Goal: Task Accomplishment & Management: Complete application form

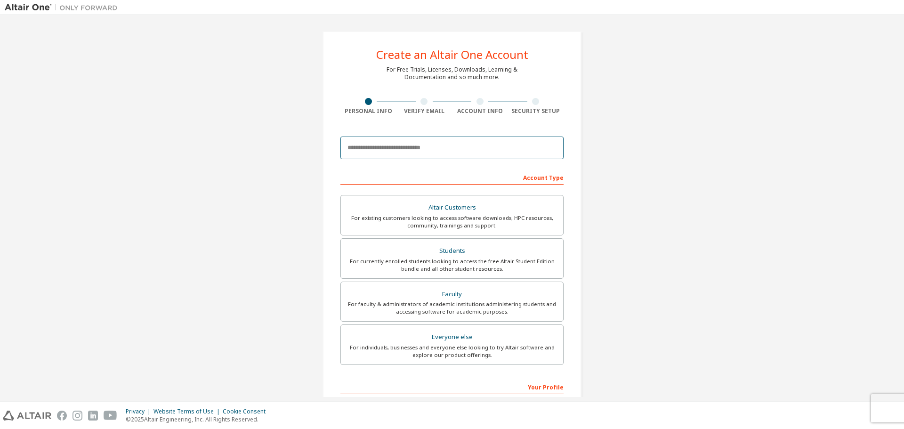
click at [451, 148] on input "email" at bounding box center [451, 148] width 223 height 23
type input "**********"
click at [440, 265] on div "For currently enrolled students looking to access the free Altair Student Editi…" at bounding box center [451, 265] width 211 height 15
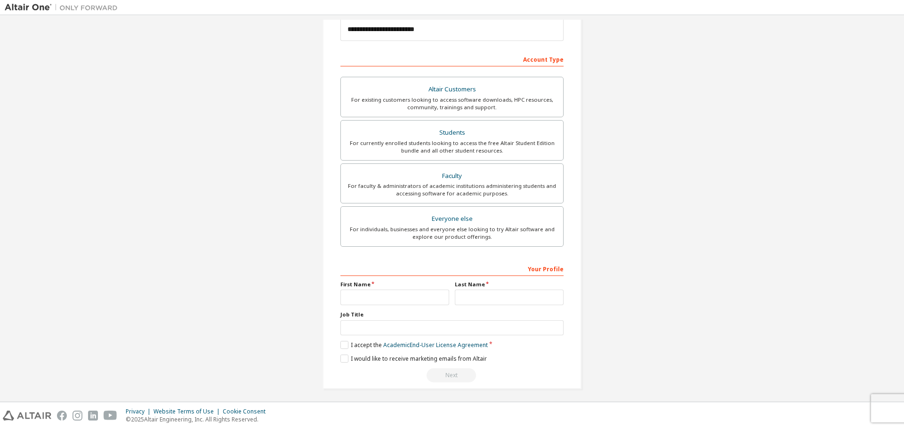
scroll to position [121, 0]
click at [387, 293] on input "text" at bounding box center [394, 294] width 109 height 16
type input "******"
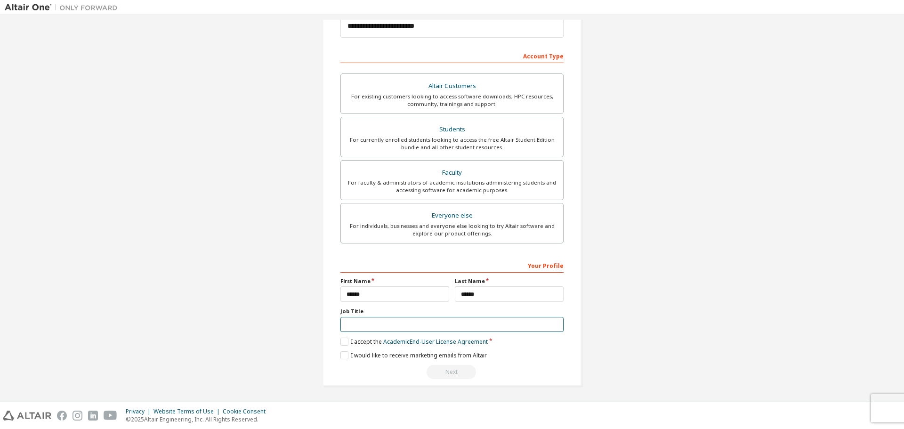
click at [392, 319] on input "text" at bounding box center [451, 325] width 223 height 16
click at [345, 343] on label "I accept the Academic End-User License Agreement" at bounding box center [413, 342] width 147 height 8
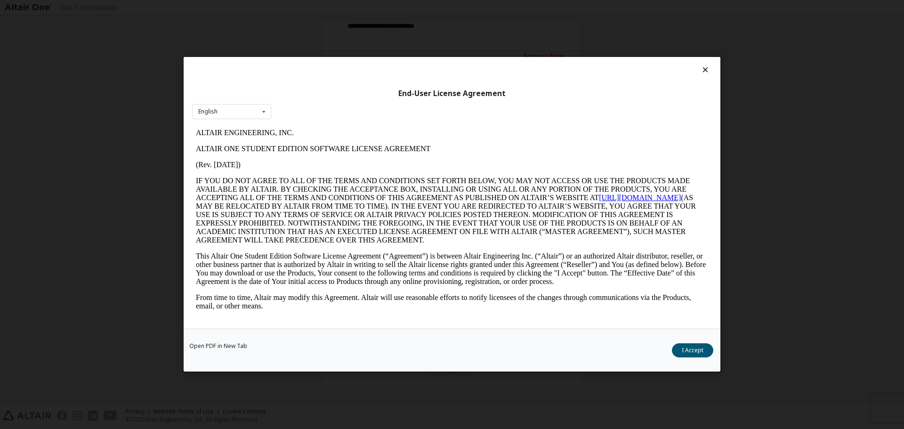
scroll to position [0, 0]
click at [693, 354] on button "I Accept" at bounding box center [692, 351] width 41 height 14
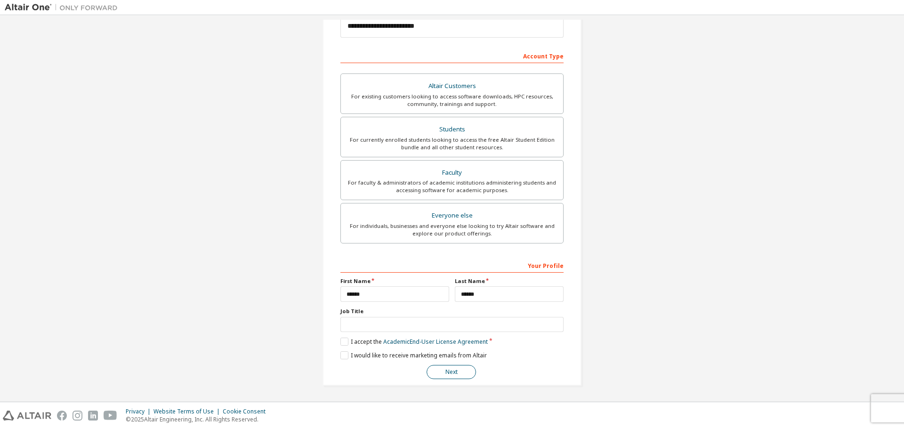
click at [462, 371] on button "Next" at bounding box center [451, 372] width 49 height 14
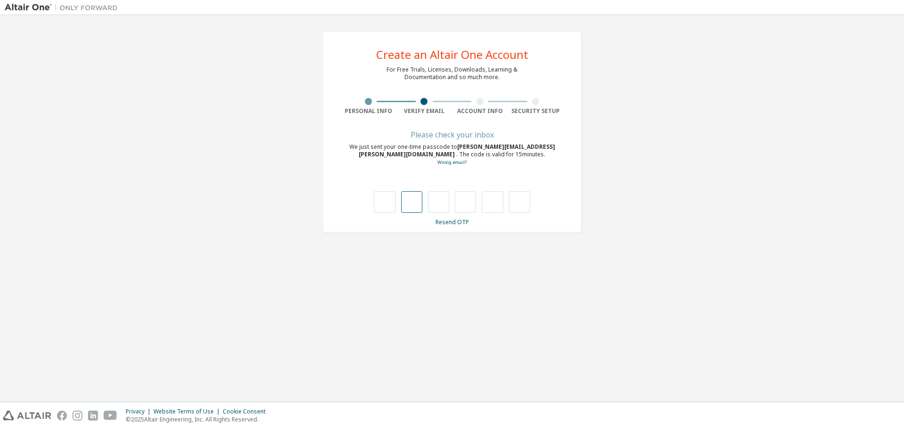
type input "*"
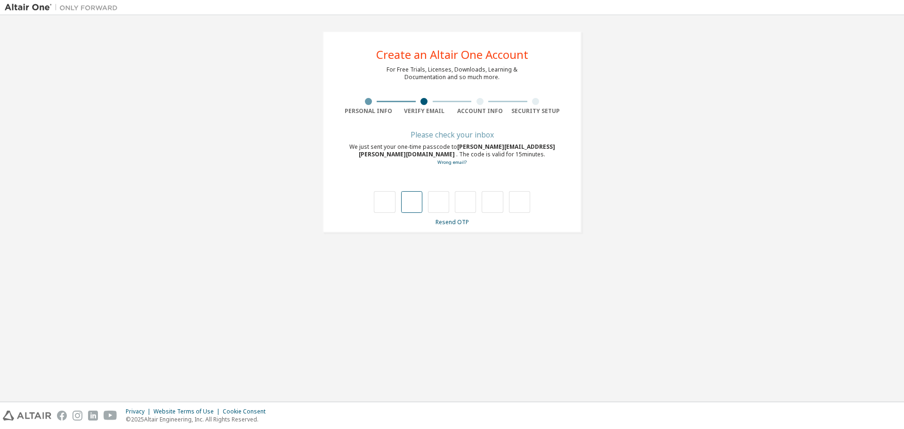
type input "*"
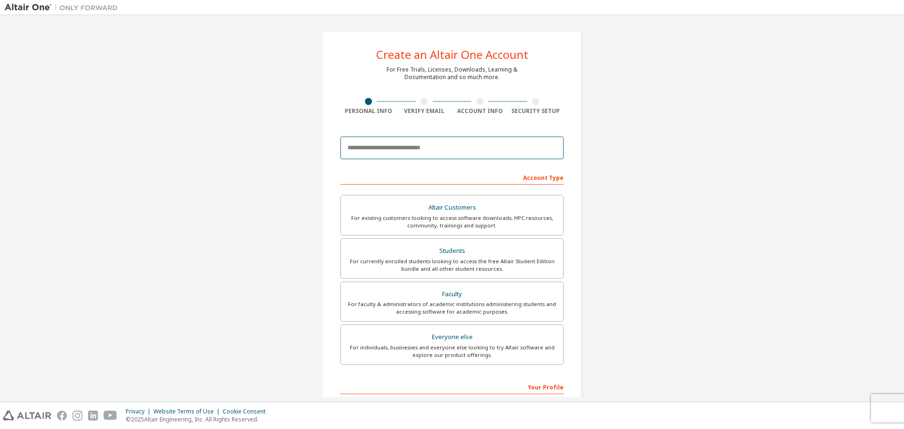
click at [453, 150] on input "email" at bounding box center [451, 148] width 223 height 23
type input "**********"
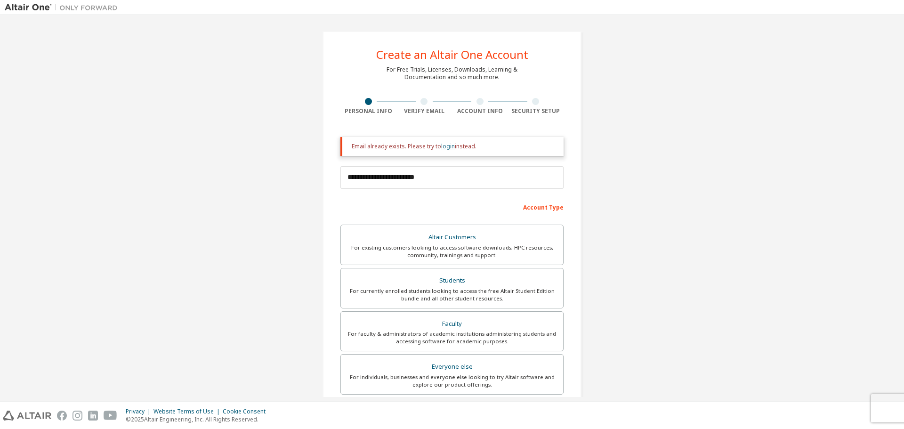
click at [444, 145] on link "login" at bounding box center [448, 146] width 14 height 8
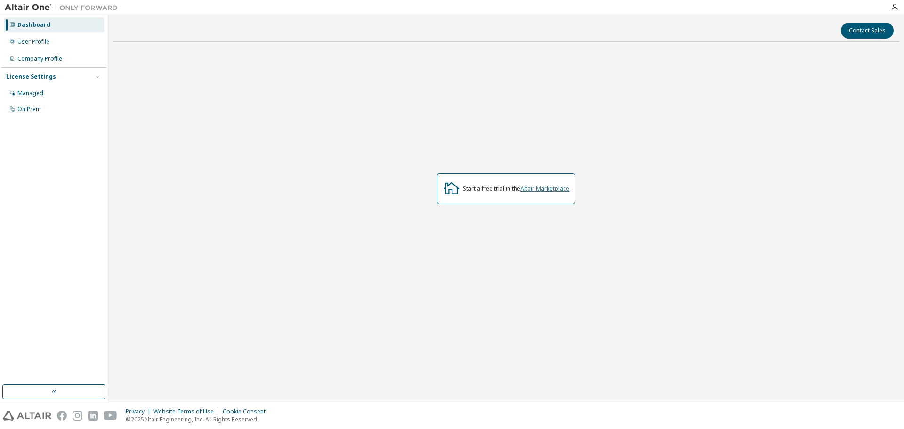
click at [551, 185] on link "Altair Marketplace" at bounding box center [544, 189] width 49 height 8
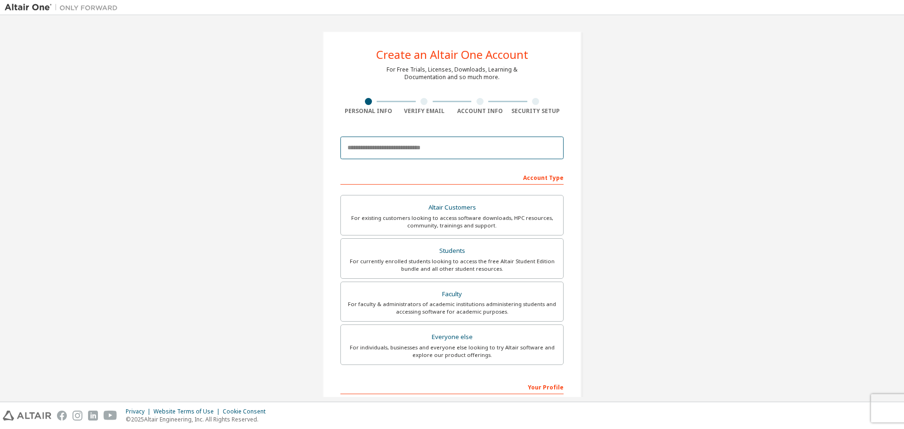
click at [379, 158] on input "email" at bounding box center [451, 148] width 223 height 23
type input "**********"
click at [457, 255] on div "Students" at bounding box center [451, 250] width 211 height 13
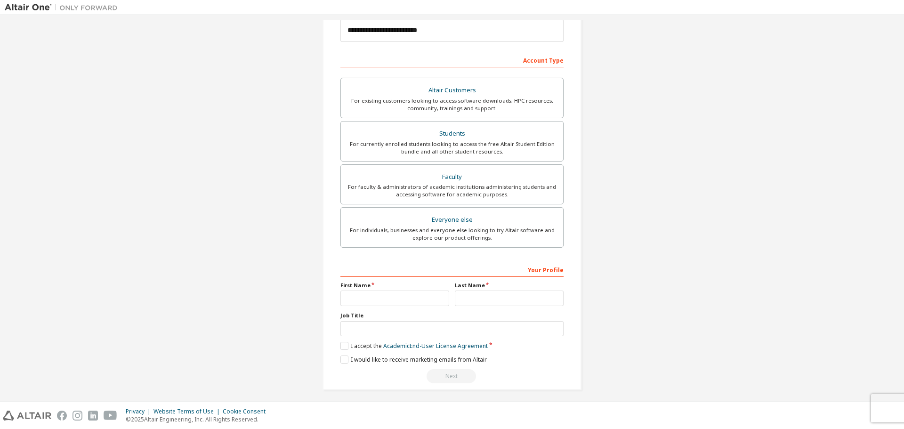
scroll to position [121, 0]
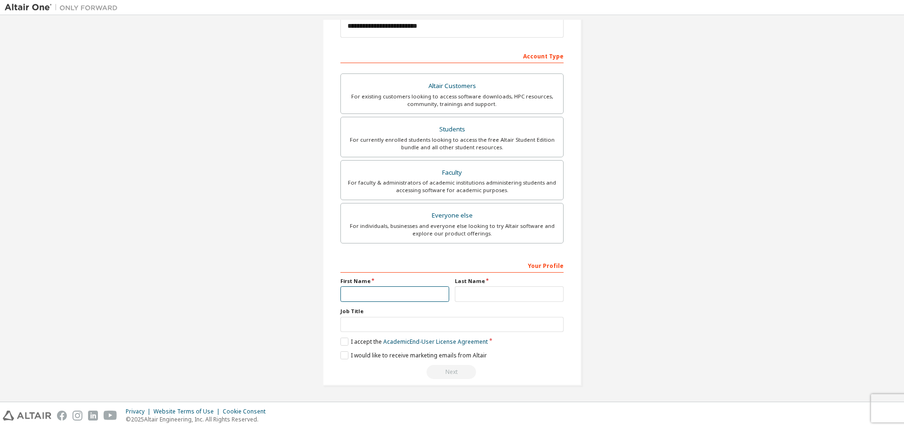
click at [387, 297] on input "text" at bounding box center [394, 294] width 109 height 16
type input "**********"
type input "***"
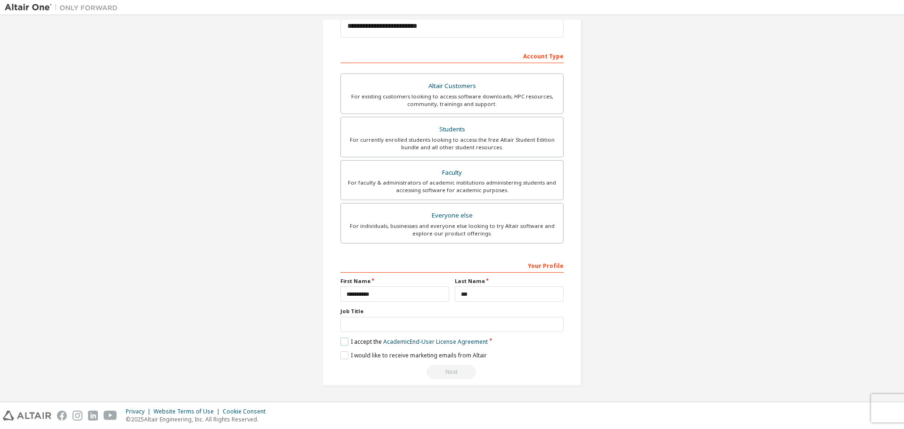
click at [344, 339] on label "I accept the Academic End-User License Agreement" at bounding box center [413, 342] width 147 height 8
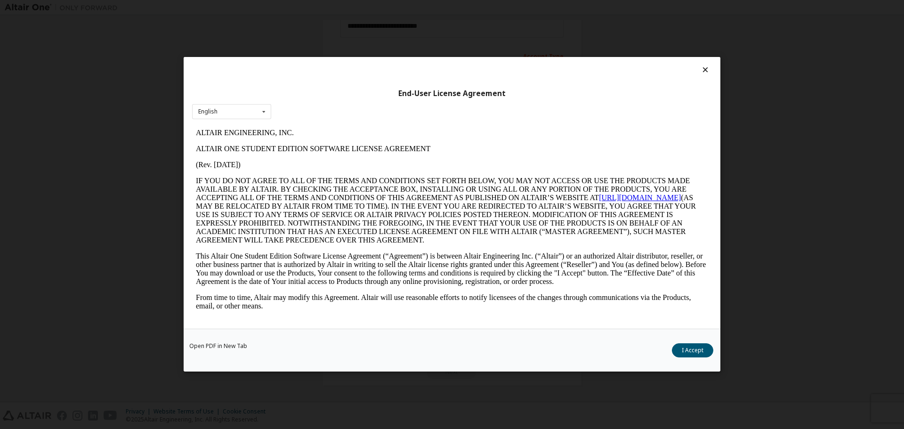
scroll to position [0, 0]
click at [688, 349] on button "I Accept" at bounding box center [692, 351] width 41 height 14
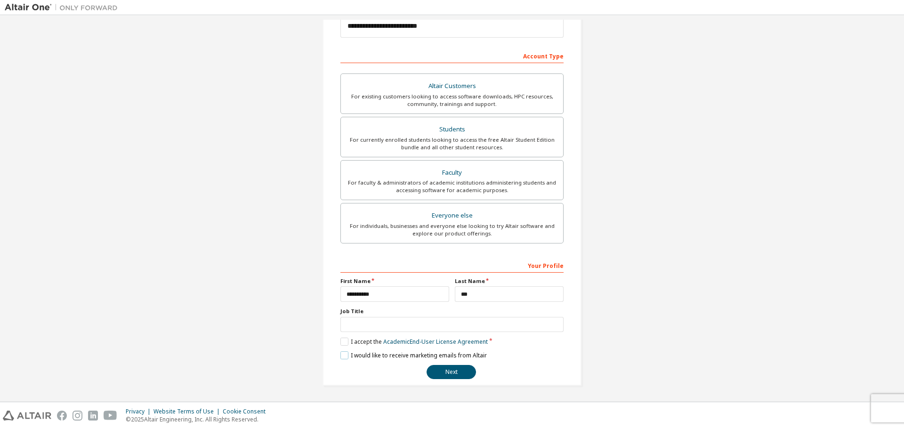
click at [348, 354] on label "I would like to receive marketing emails from Altair" at bounding box center [413, 355] width 146 height 8
click at [438, 370] on button "Next" at bounding box center [451, 372] width 49 height 14
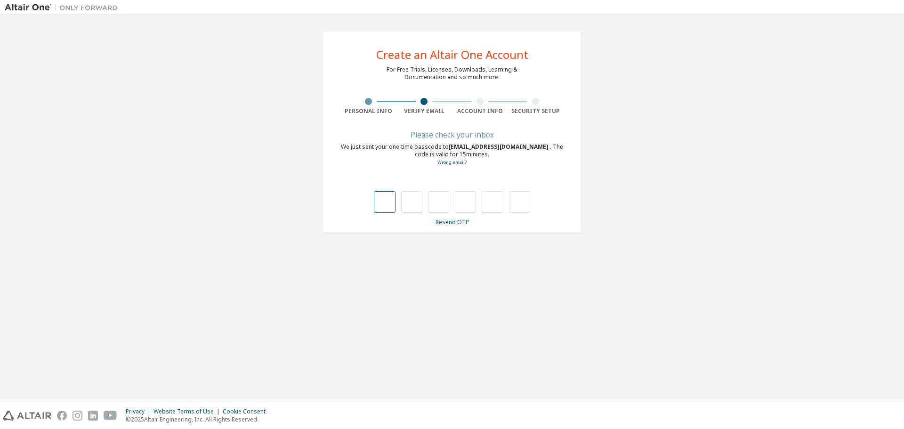
type input "*"
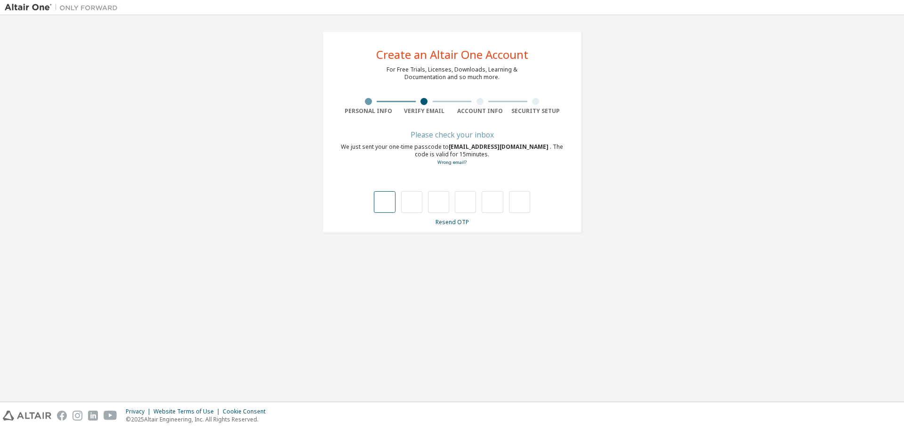
type input "*"
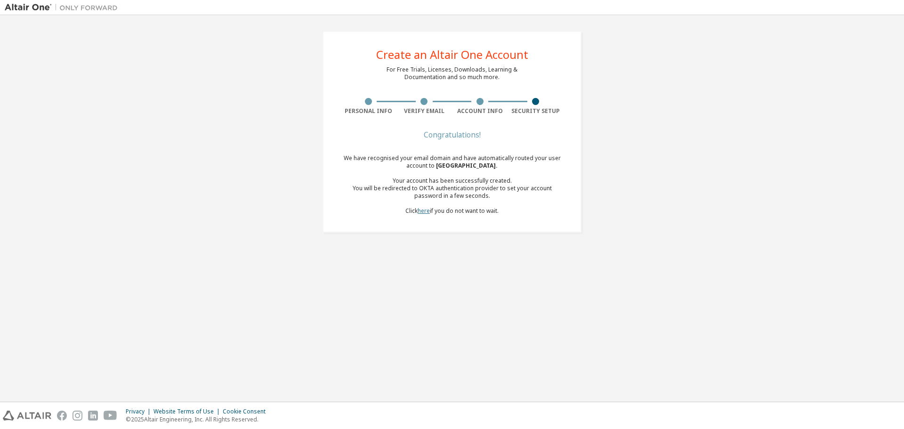
click at [425, 212] on link "here" at bounding box center [424, 211] width 12 height 8
